Goal: Task Accomplishment & Management: Manage account settings

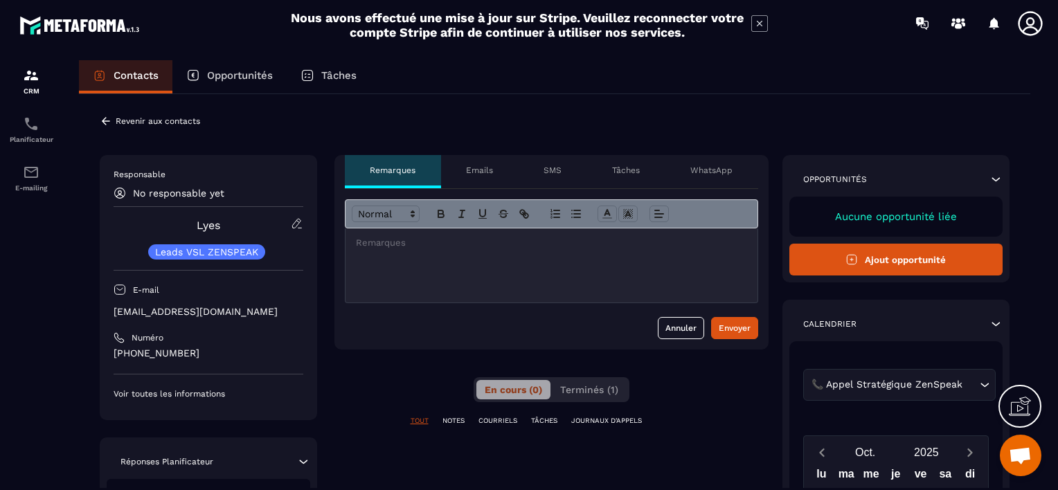
click at [135, 119] on p "Revenir aux contacts" at bounding box center [158, 121] width 84 height 10
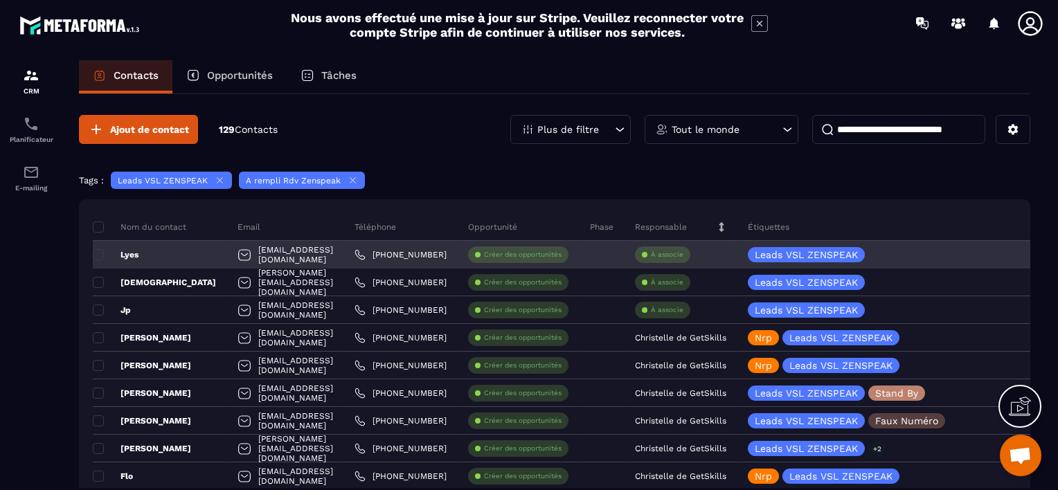
drag, startPoint x: 730, startPoint y: 253, endPoint x: 723, endPoint y: 255, distance: 7.2
click at [690, 255] on div "À associe" at bounding box center [662, 254] width 55 height 17
click at [683, 253] on p "À associe" at bounding box center [667, 255] width 33 height 10
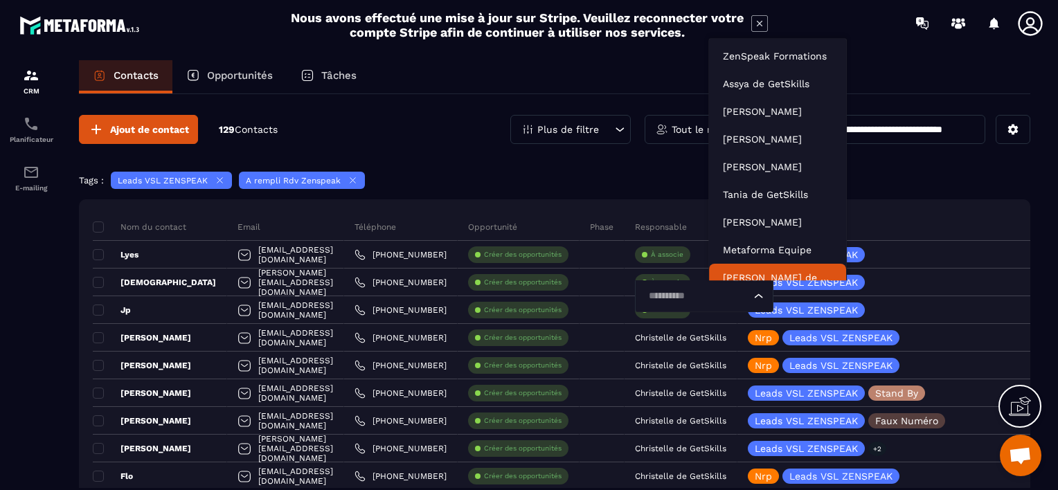
scroll to position [10, 0]
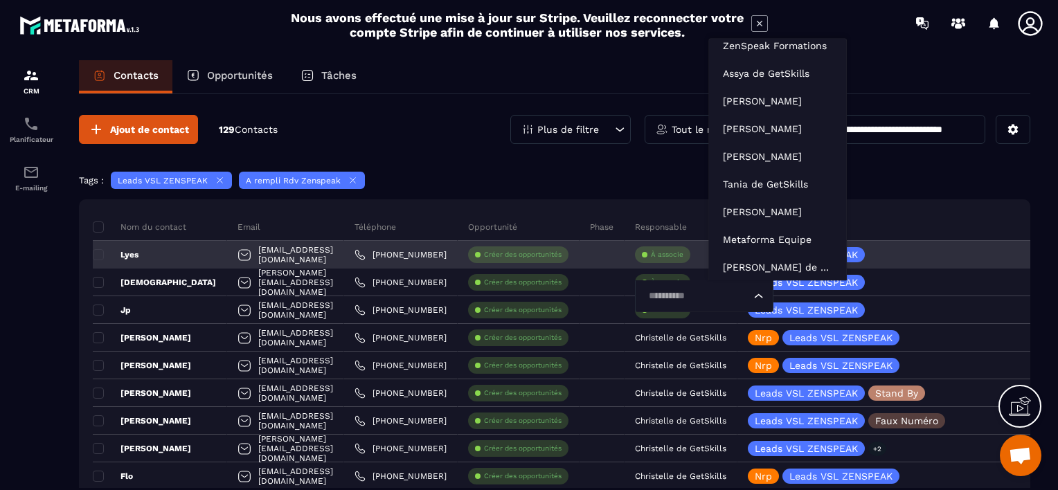
click at [737, 294] on input "Search for option" at bounding box center [697, 296] width 107 height 15
type input "**"
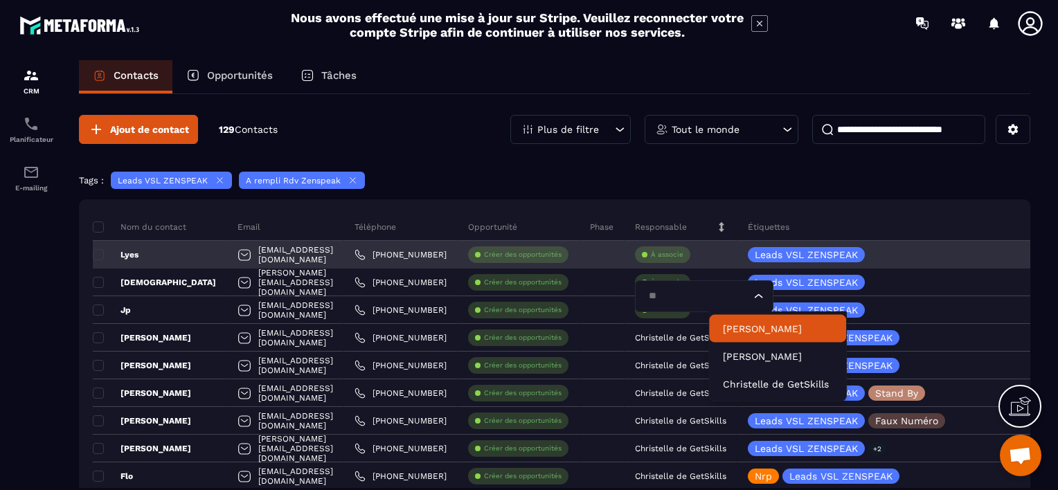
scroll to position [0, 0]
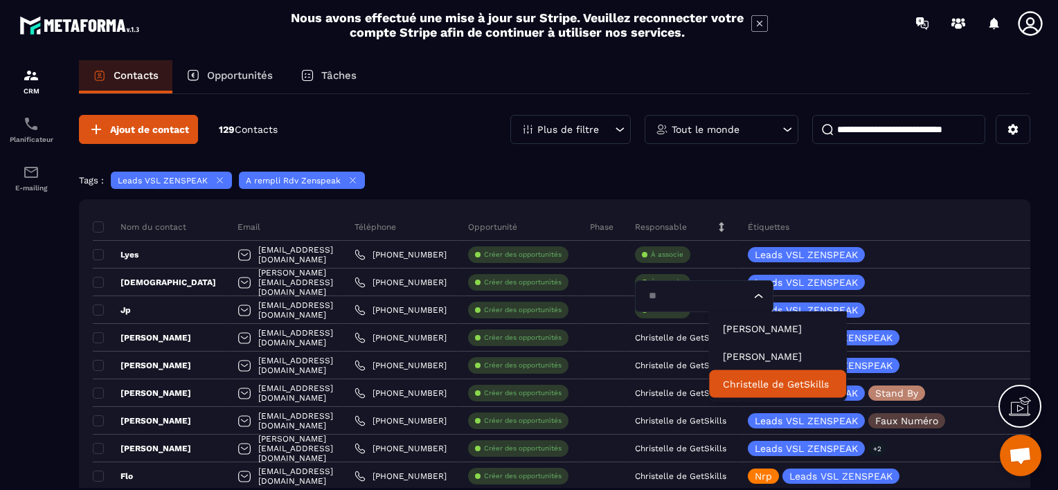
click at [738, 380] on p "Christelle de GetSkills" at bounding box center [777, 384] width 109 height 14
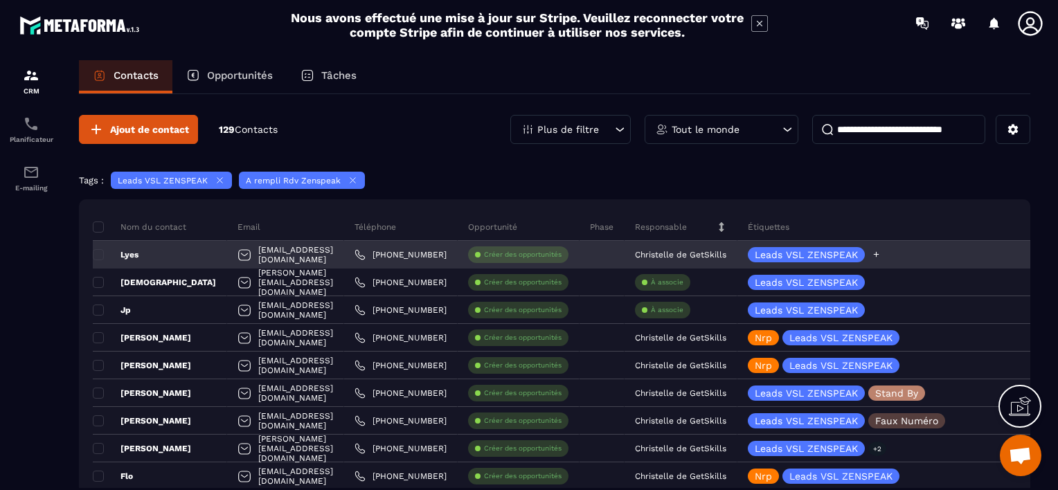
click at [881, 251] on icon at bounding box center [876, 254] width 9 height 9
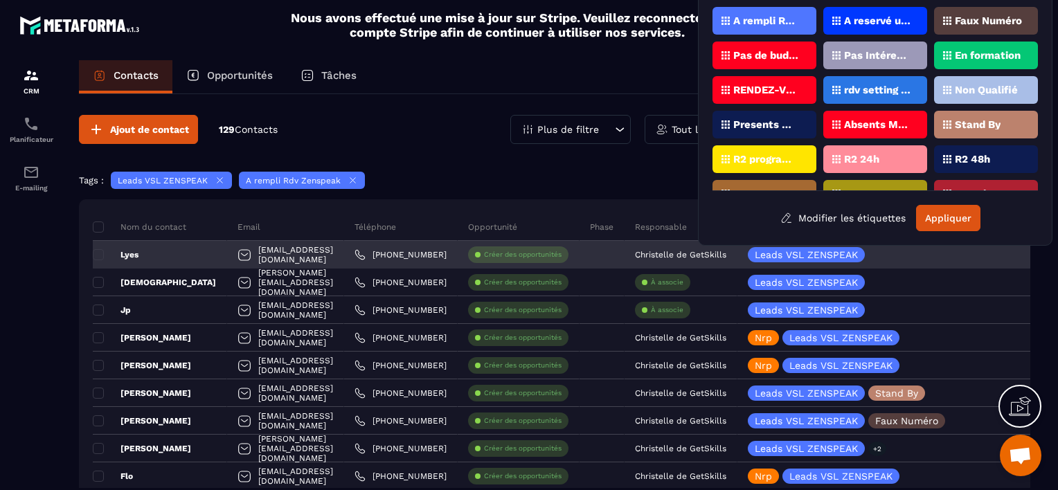
click at [274, 251] on div "[EMAIL_ADDRESS][DOMAIN_NAME]" at bounding box center [285, 255] width 117 height 28
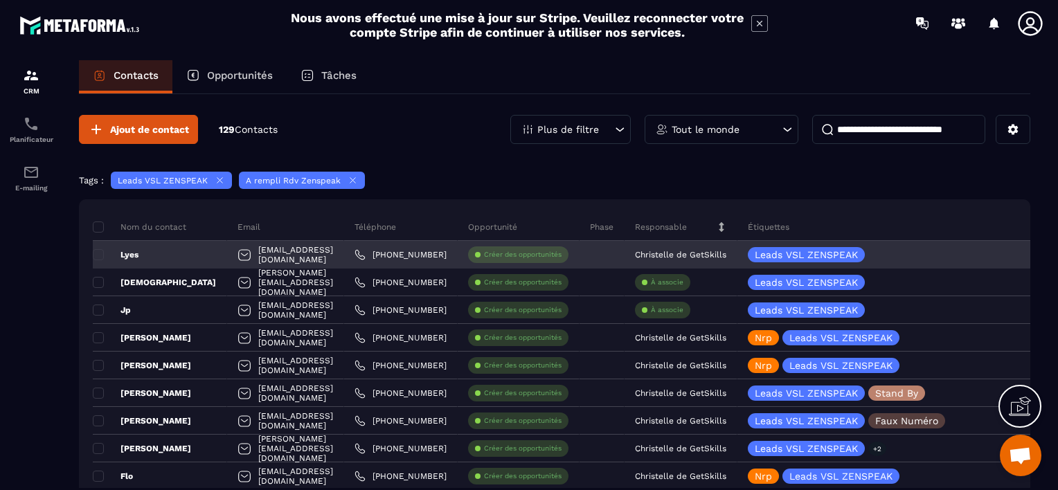
click at [136, 253] on p "Lyes" at bounding box center [116, 254] width 46 height 11
